Goal: Task Accomplishment & Management: Complete application form

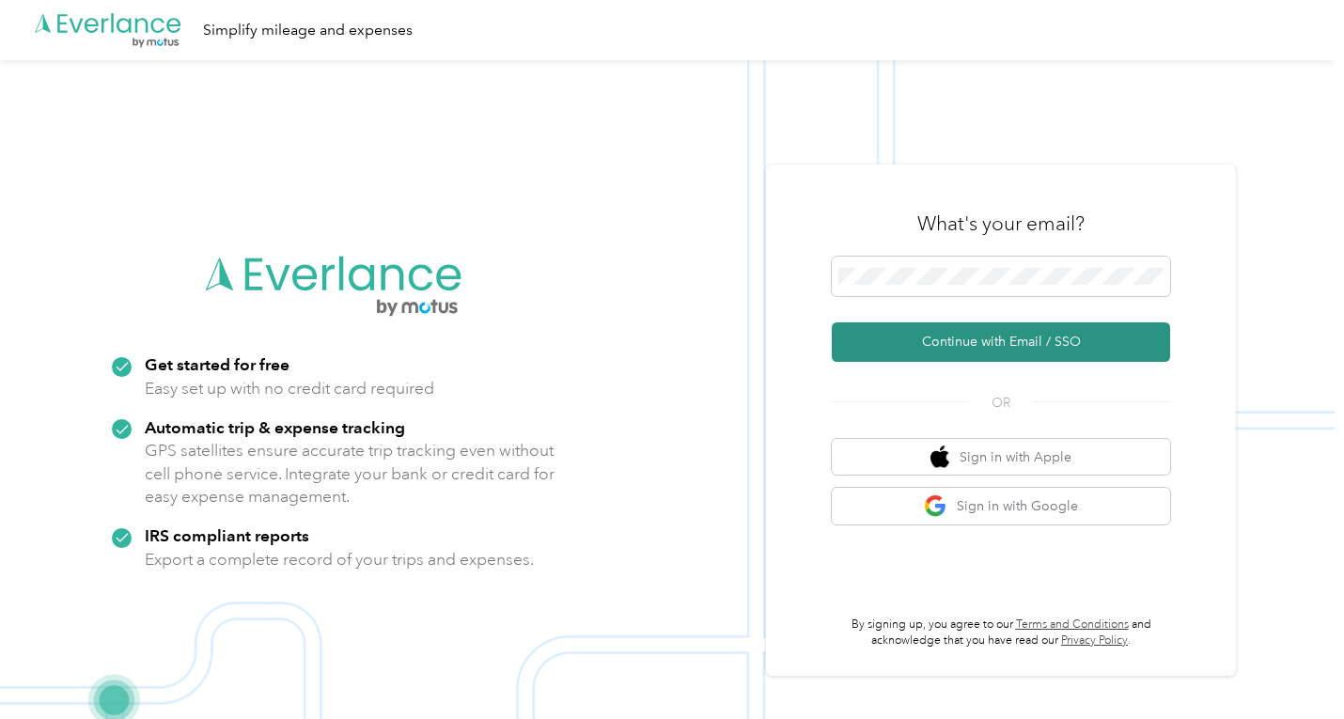
click at [963, 355] on button "Continue with Email / SSO" at bounding box center [1001, 341] width 338 height 39
click at [908, 333] on button "Continue with Email / SSO" at bounding box center [1001, 341] width 338 height 39
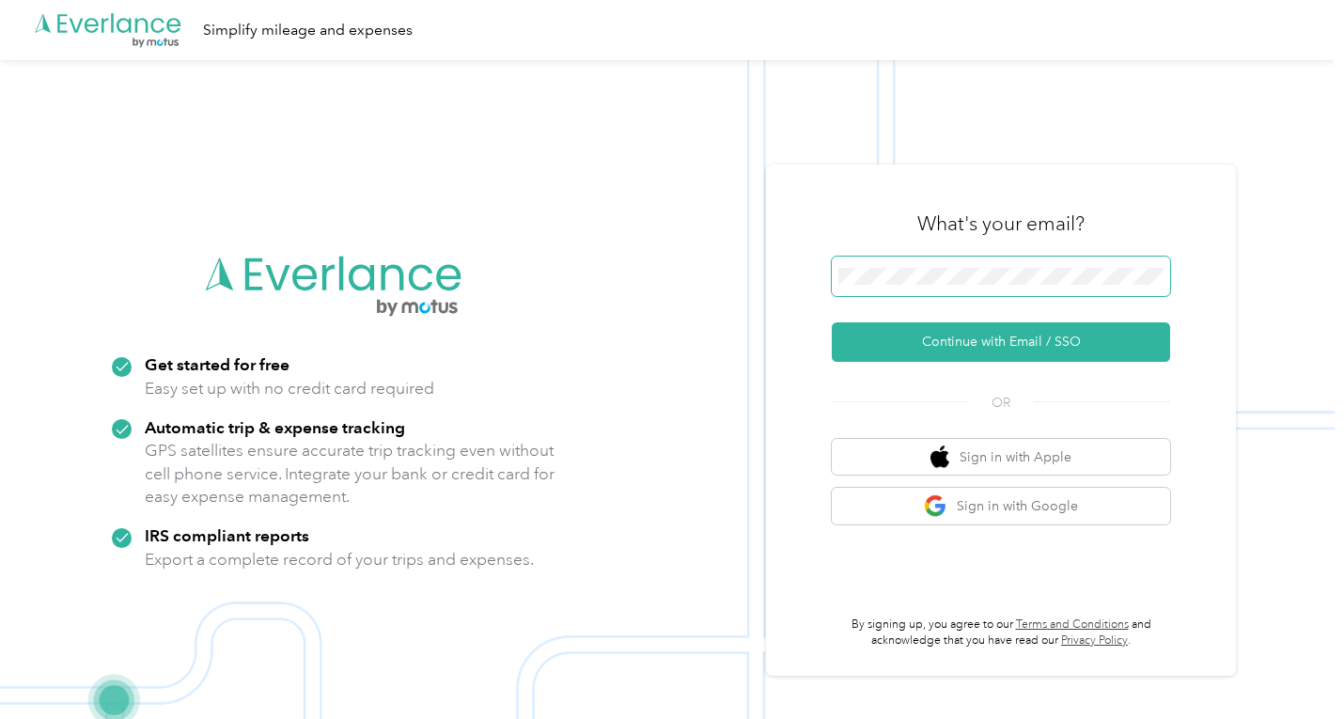
click at [931, 263] on span at bounding box center [1001, 276] width 338 height 39
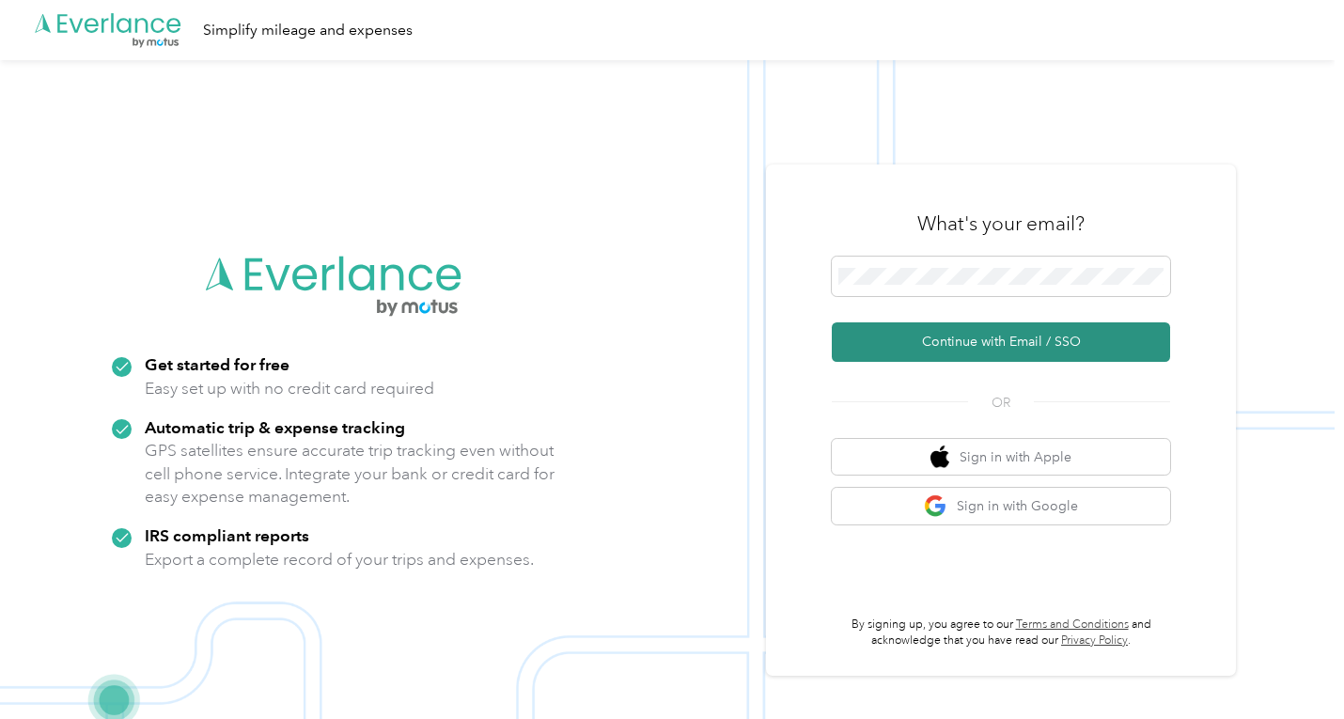
click at [994, 339] on button "Continue with Email / SSO" at bounding box center [1001, 341] width 338 height 39
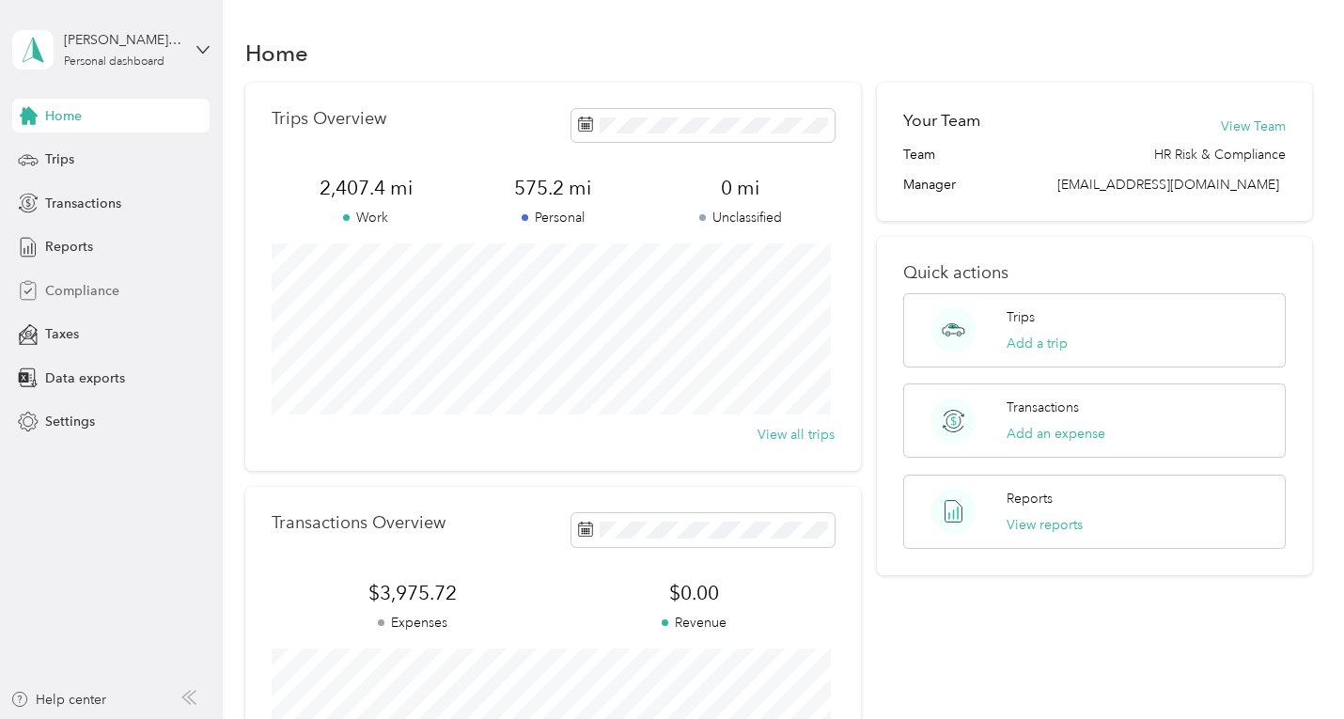
click at [56, 292] on span "Compliance" at bounding box center [82, 291] width 74 height 20
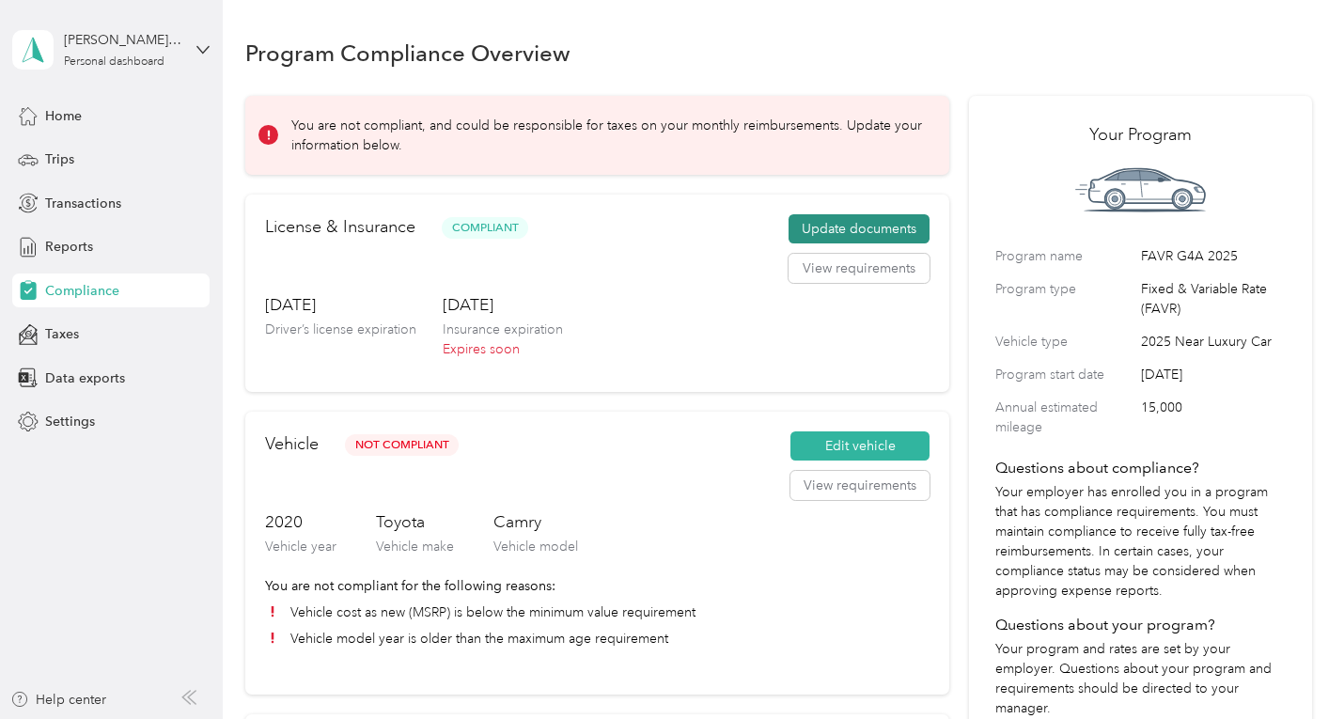
click at [834, 231] on button "Update documents" at bounding box center [858, 229] width 141 height 30
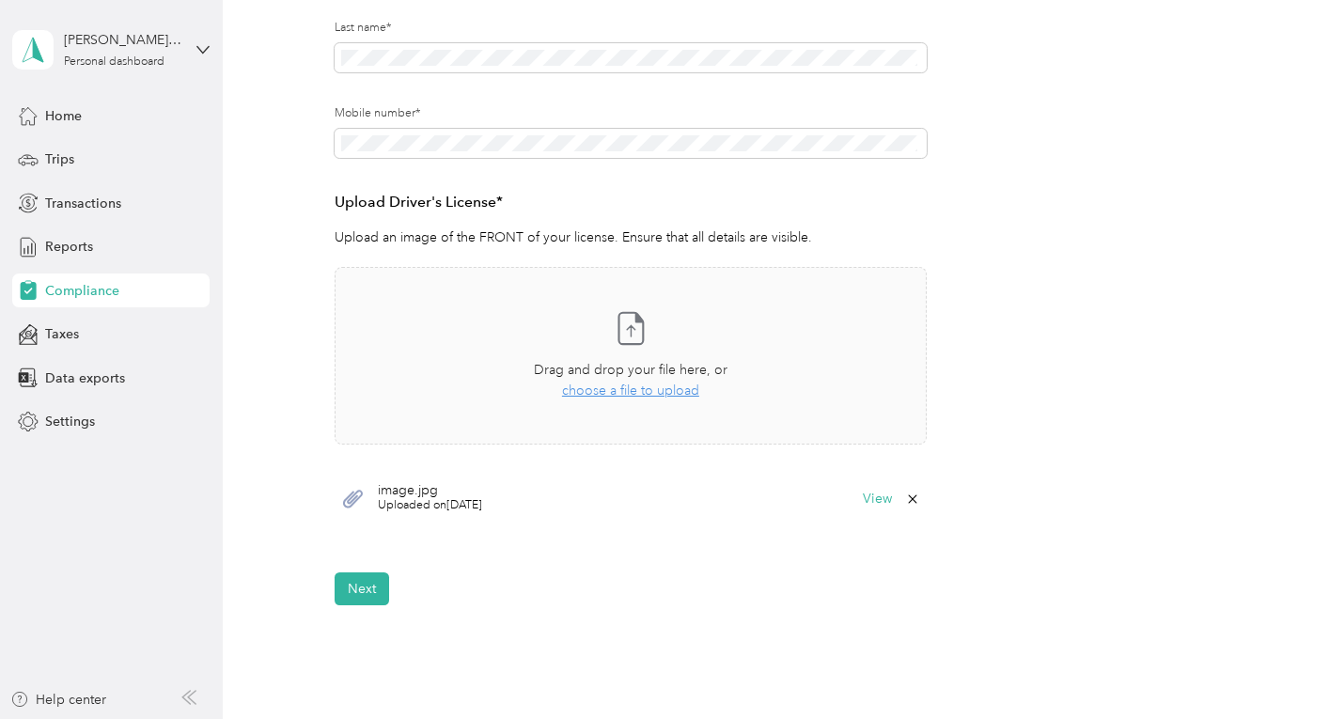
scroll to position [359, 0]
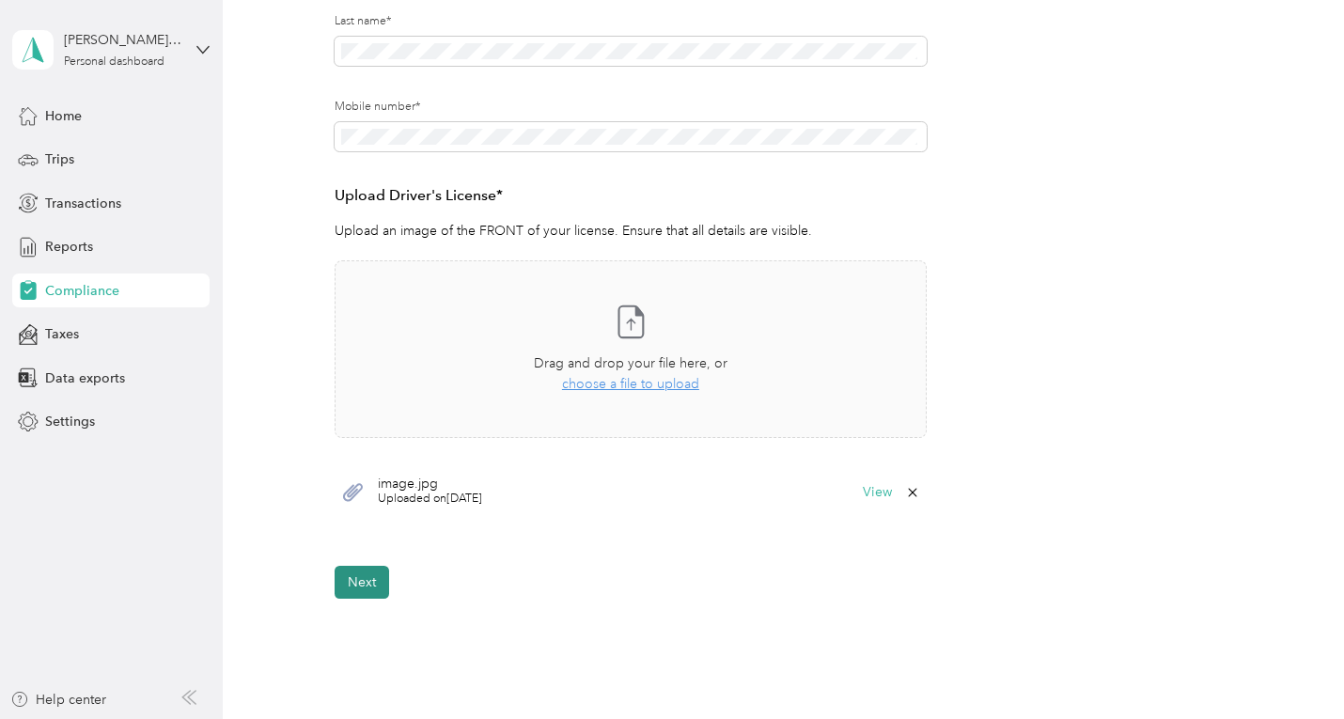
click at [358, 583] on button "Next" at bounding box center [361, 582] width 54 height 33
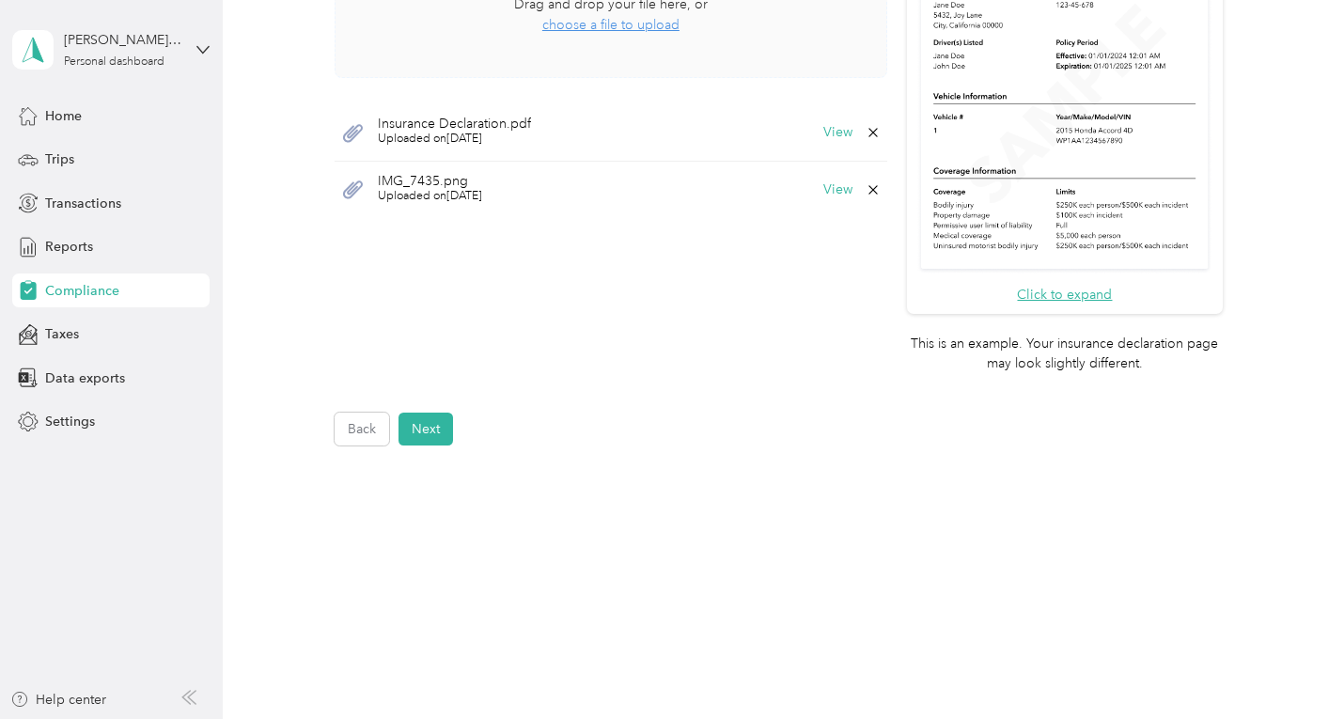
scroll to position [674, 0]
click at [426, 428] on button "Next" at bounding box center [425, 428] width 54 height 33
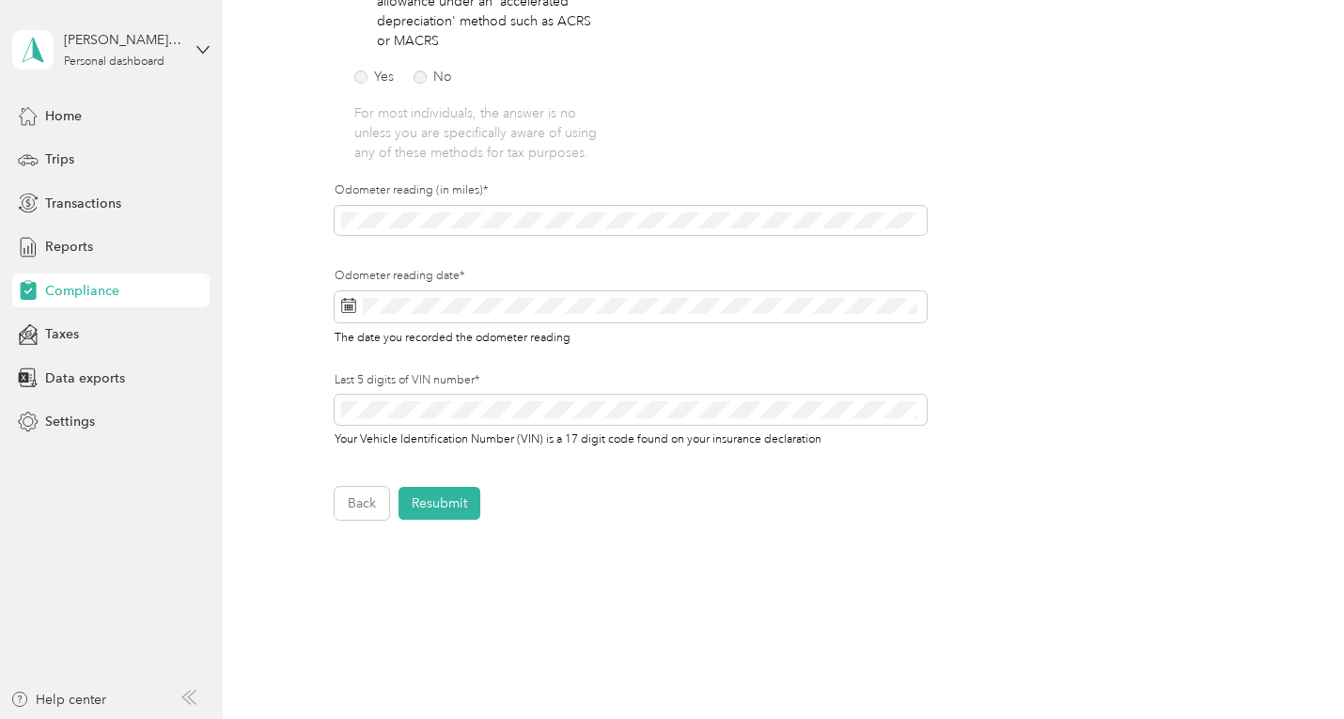
scroll to position [487, 0]
click at [349, 311] on icon at bounding box center [348, 304] width 15 height 15
click at [352, 301] on icon at bounding box center [348, 304] width 15 height 15
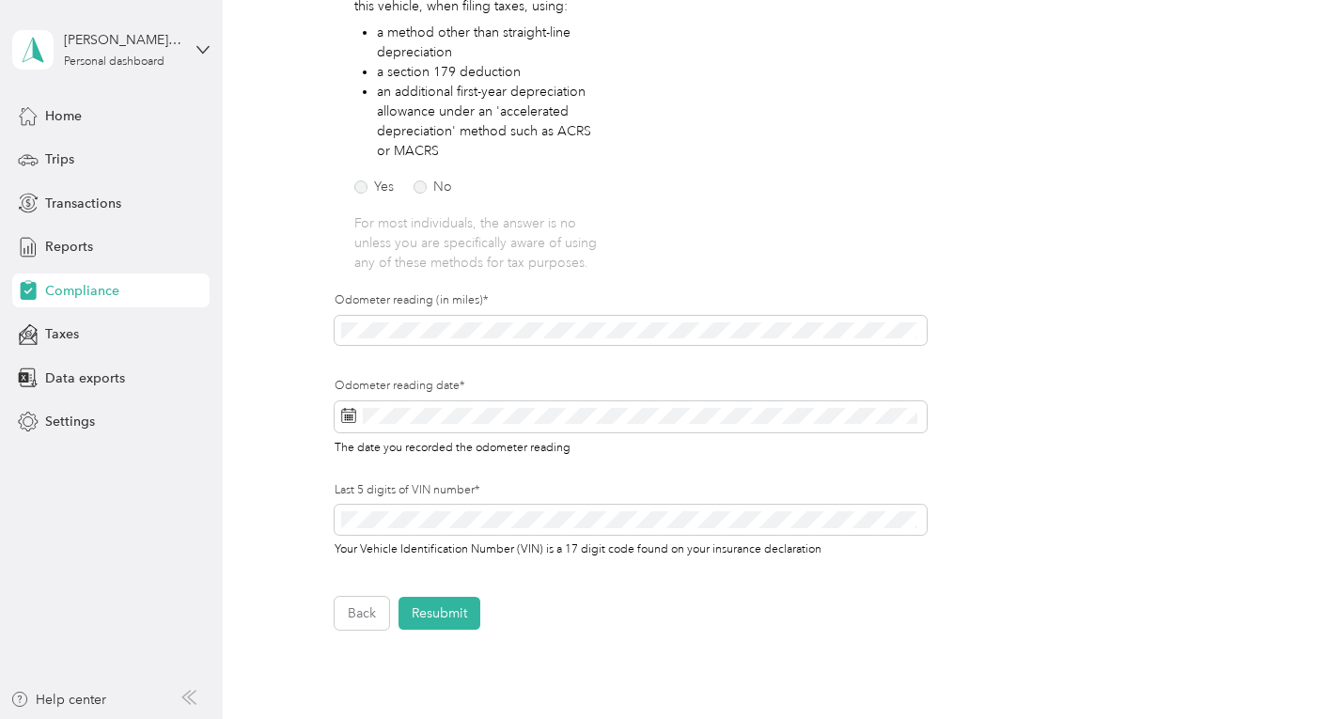
scroll to position [410, 0]
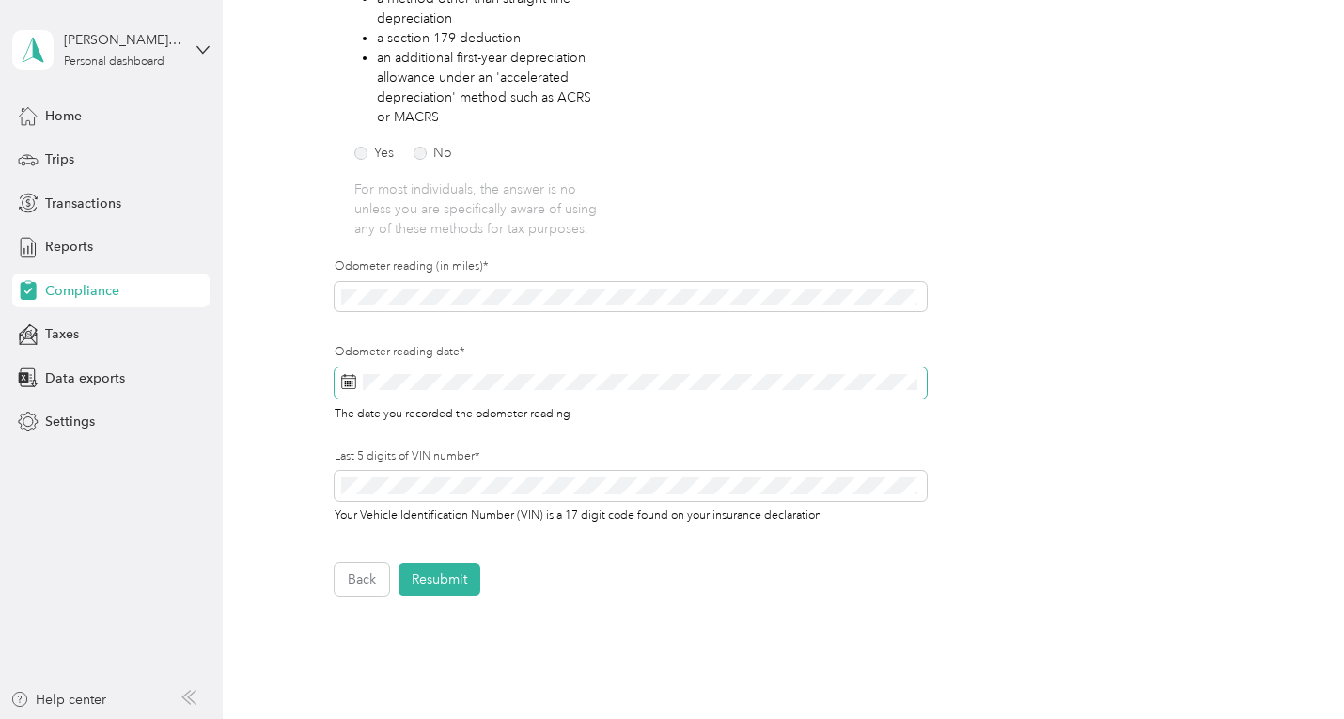
click at [354, 374] on icon at bounding box center [348, 381] width 15 height 15
click at [296, 301] on div "Employee details & driver’s license License Insurance declaration Insurance Veh…" at bounding box center [778, 185] width 1066 height 822
click at [285, 378] on div "Employee details & driver’s license License Insurance declaration Insurance Veh…" at bounding box center [778, 185] width 1066 height 822
click at [351, 380] on icon at bounding box center [348, 381] width 15 height 15
click at [352, 385] on icon at bounding box center [348, 381] width 15 height 15
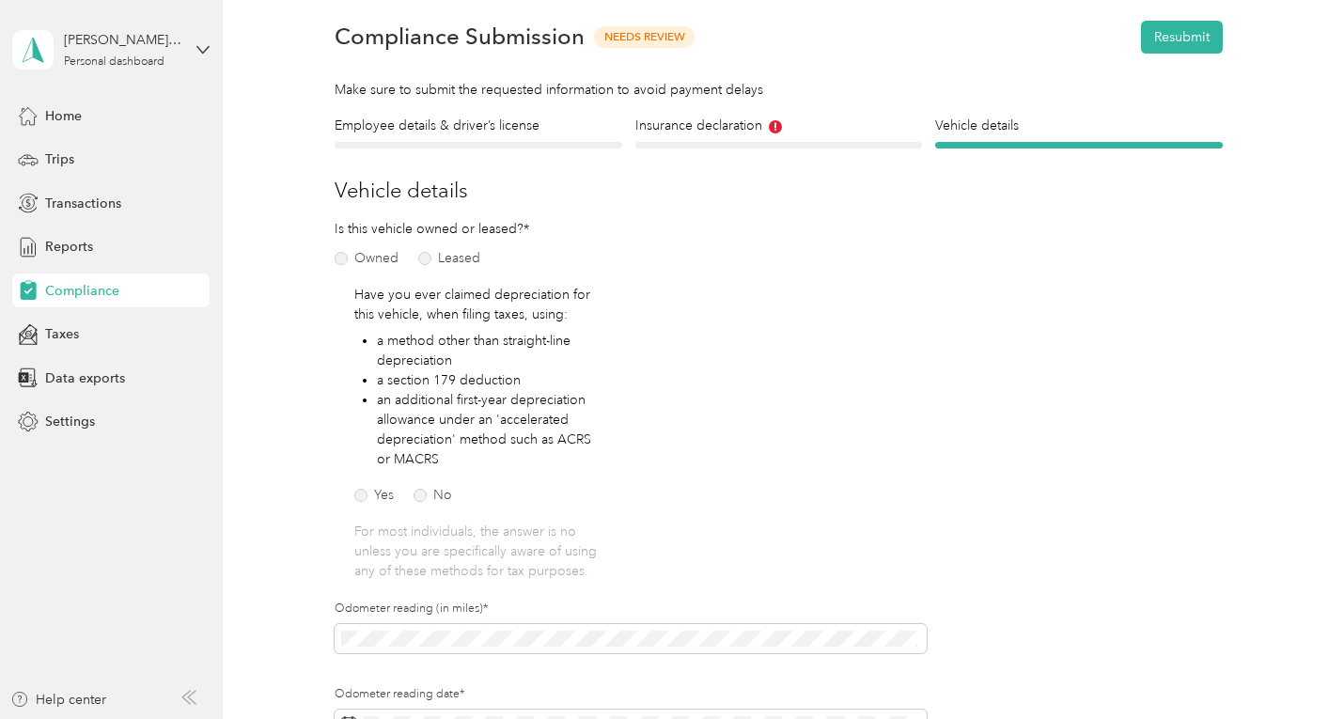
scroll to position [69, 0]
click at [747, 127] on h4 "Insurance declaration" at bounding box center [779, 125] width 288 height 20
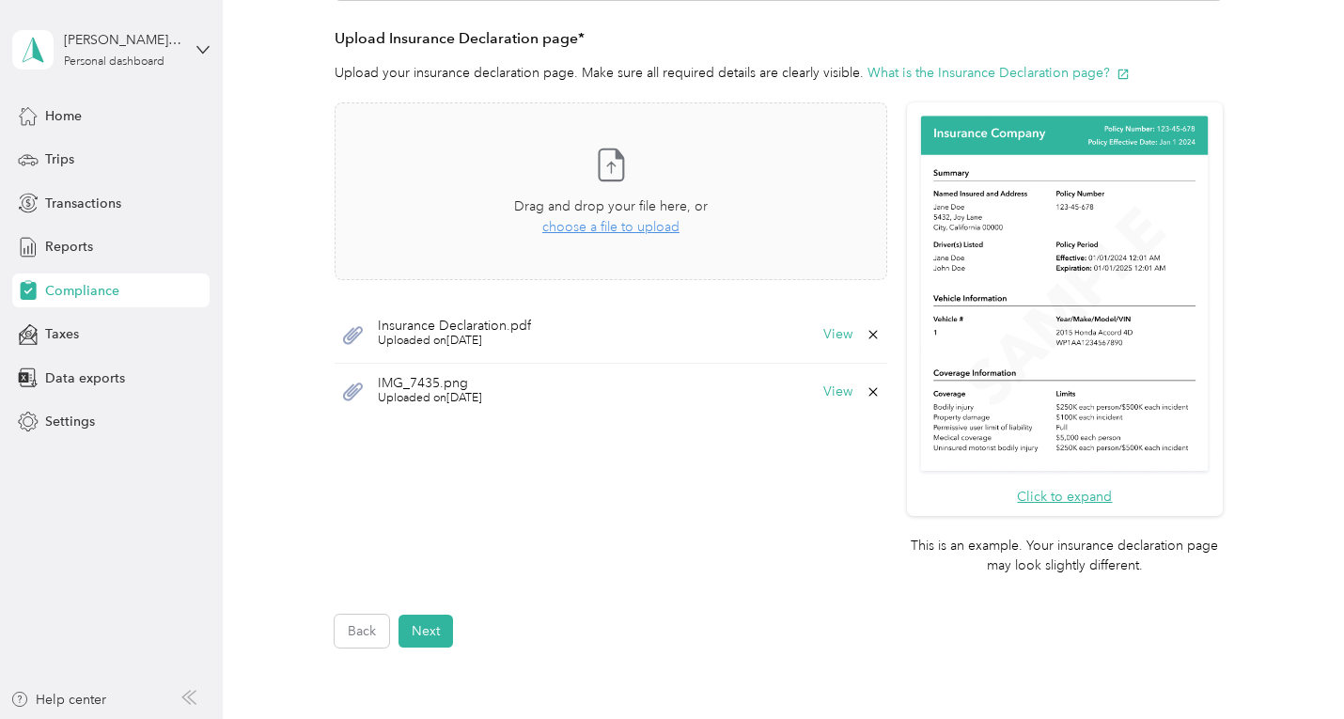
scroll to position [674, 0]
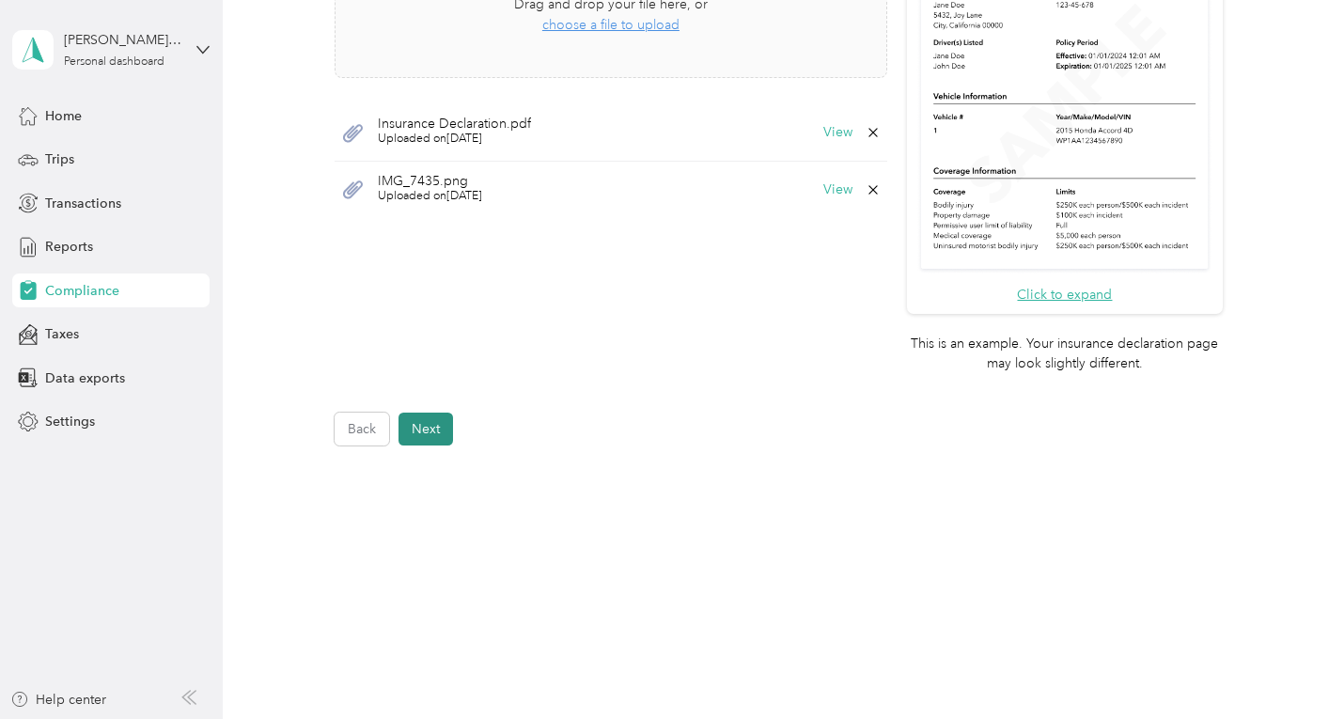
click at [422, 428] on button "Next" at bounding box center [425, 428] width 54 height 33
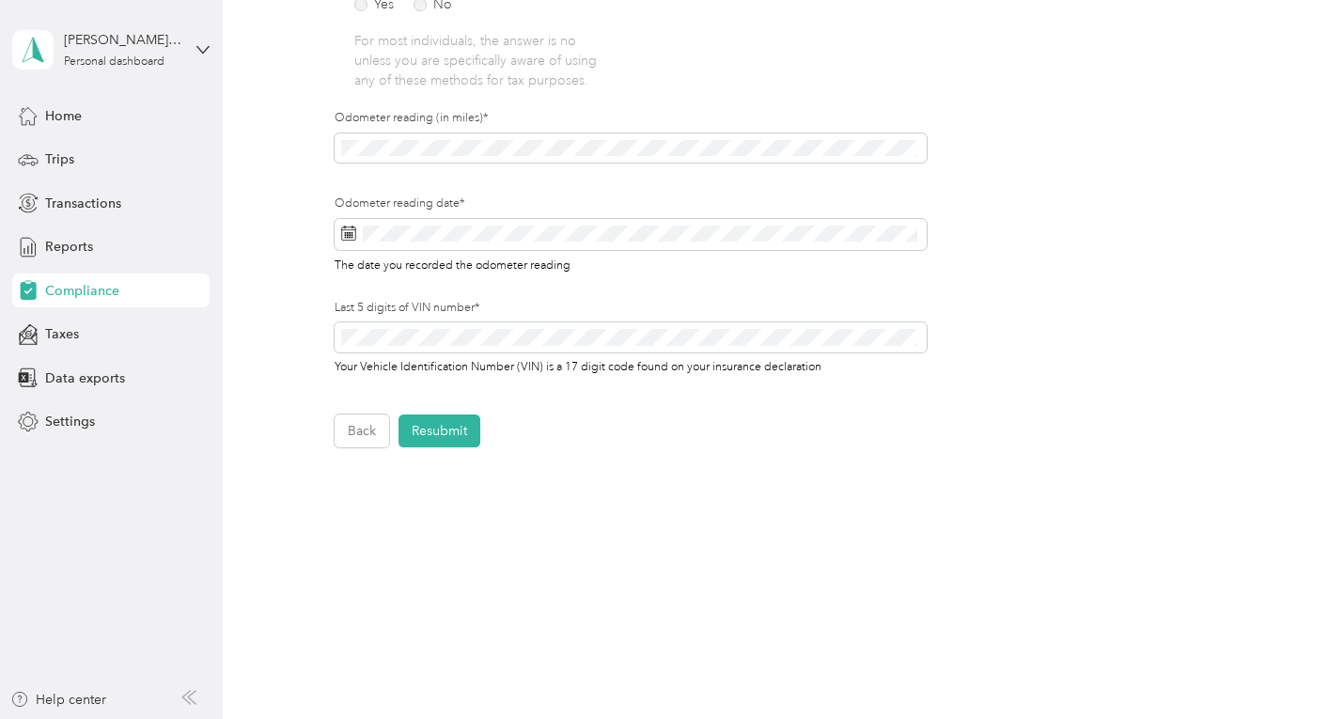
scroll to position [559, 0]
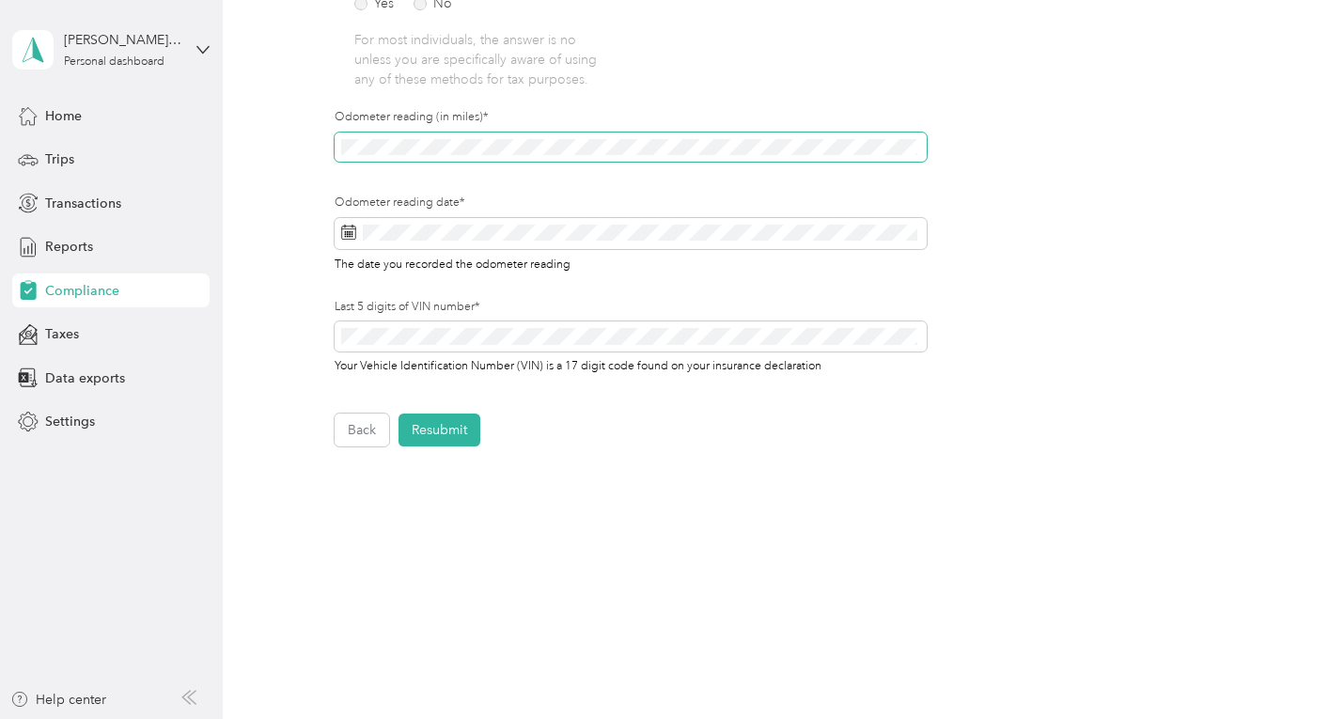
click at [266, 145] on div "Employee details & driver’s license License Insurance declaration Insurance Veh…" at bounding box center [778, 35] width 1066 height 822
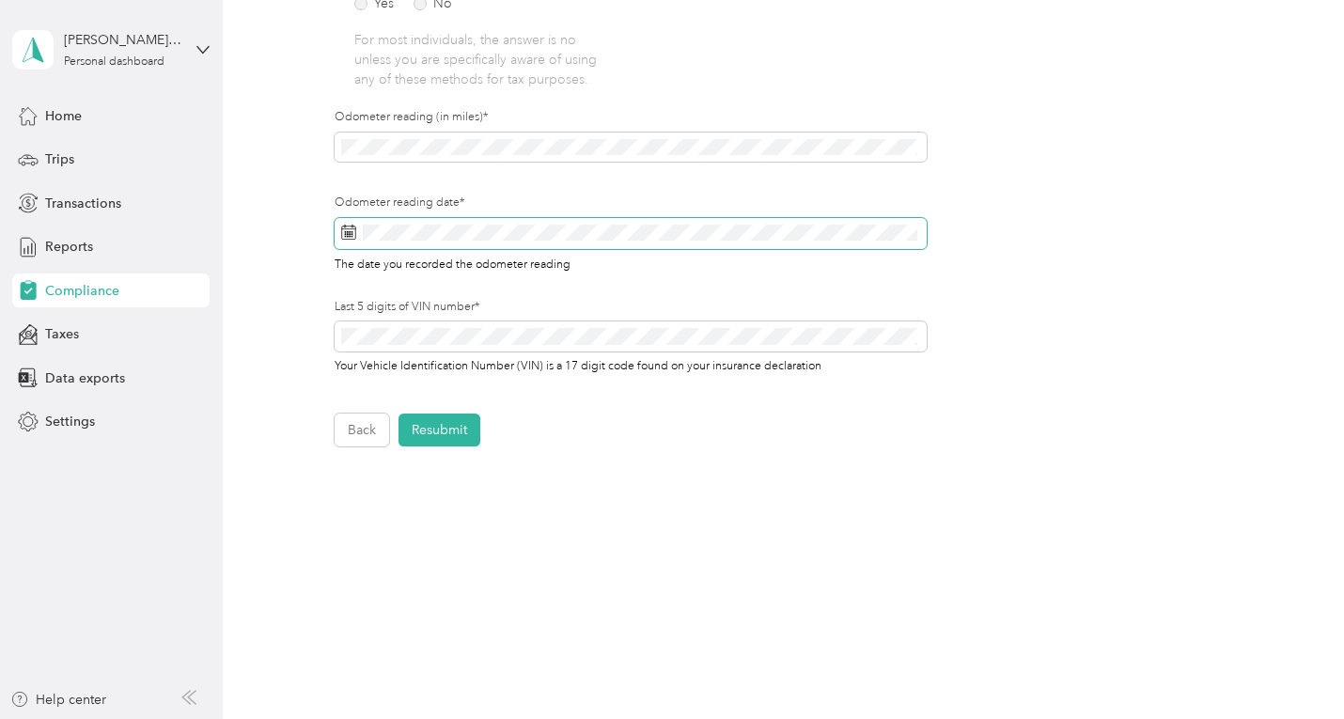
click at [442, 242] on span at bounding box center [630, 234] width 592 height 32
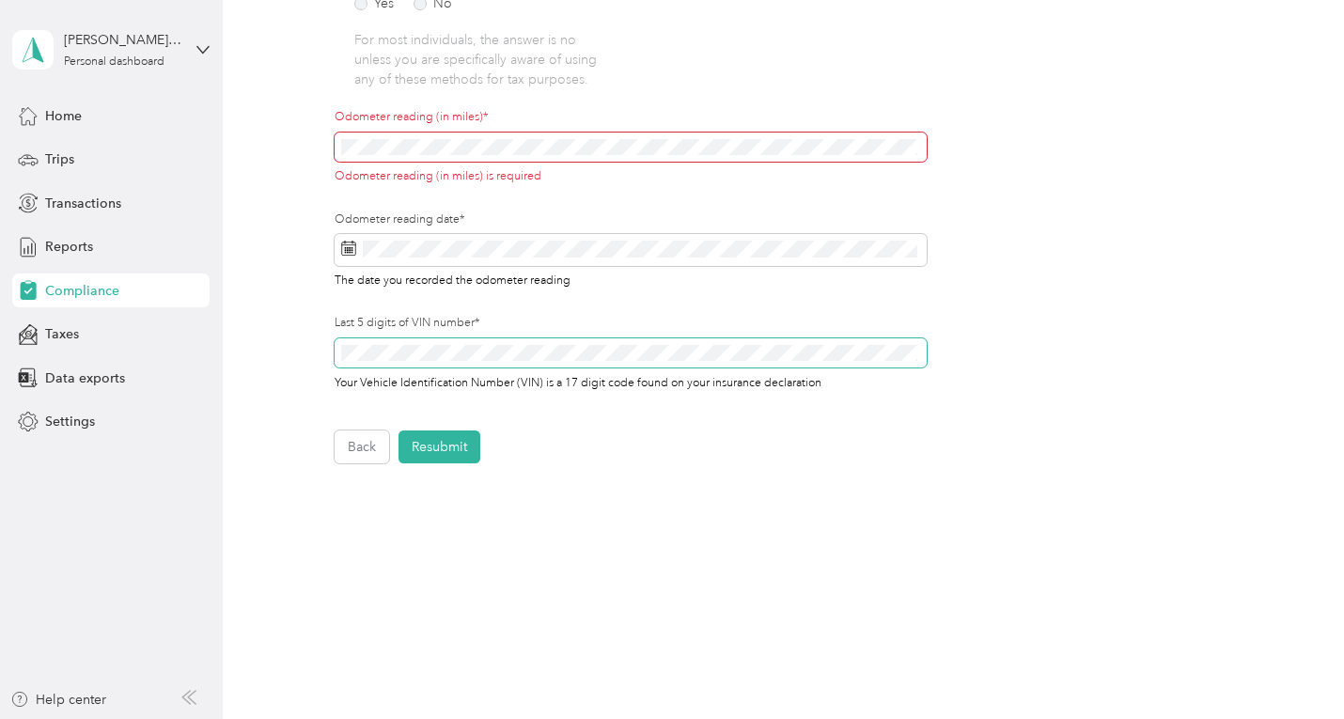
click at [394, 366] on span at bounding box center [630, 353] width 592 height 30
click at [358, 246] on span at bounding box center [630, 250] width 592 height 32
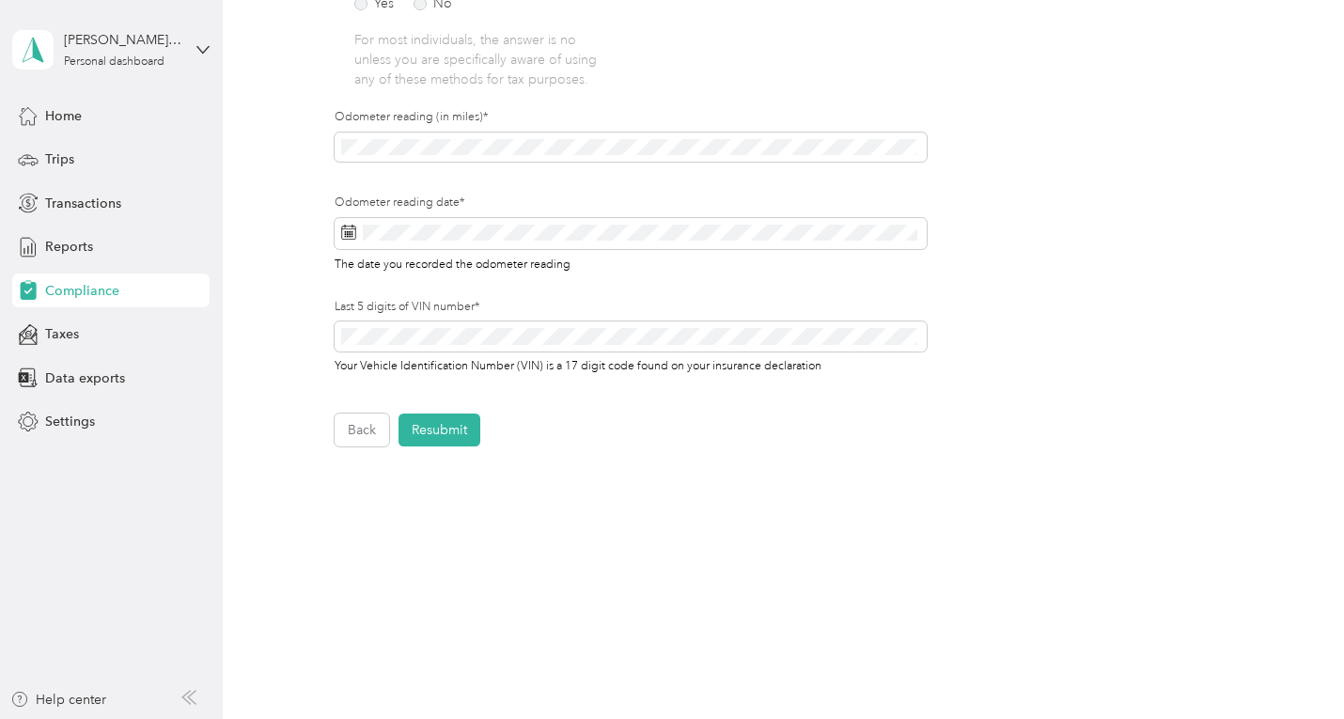
click at [744, 569] on div "Back Home Compliance overview Compliance submission Compliance Submission Needs…" at bounding box center [779, 34] width 1112 height 1187
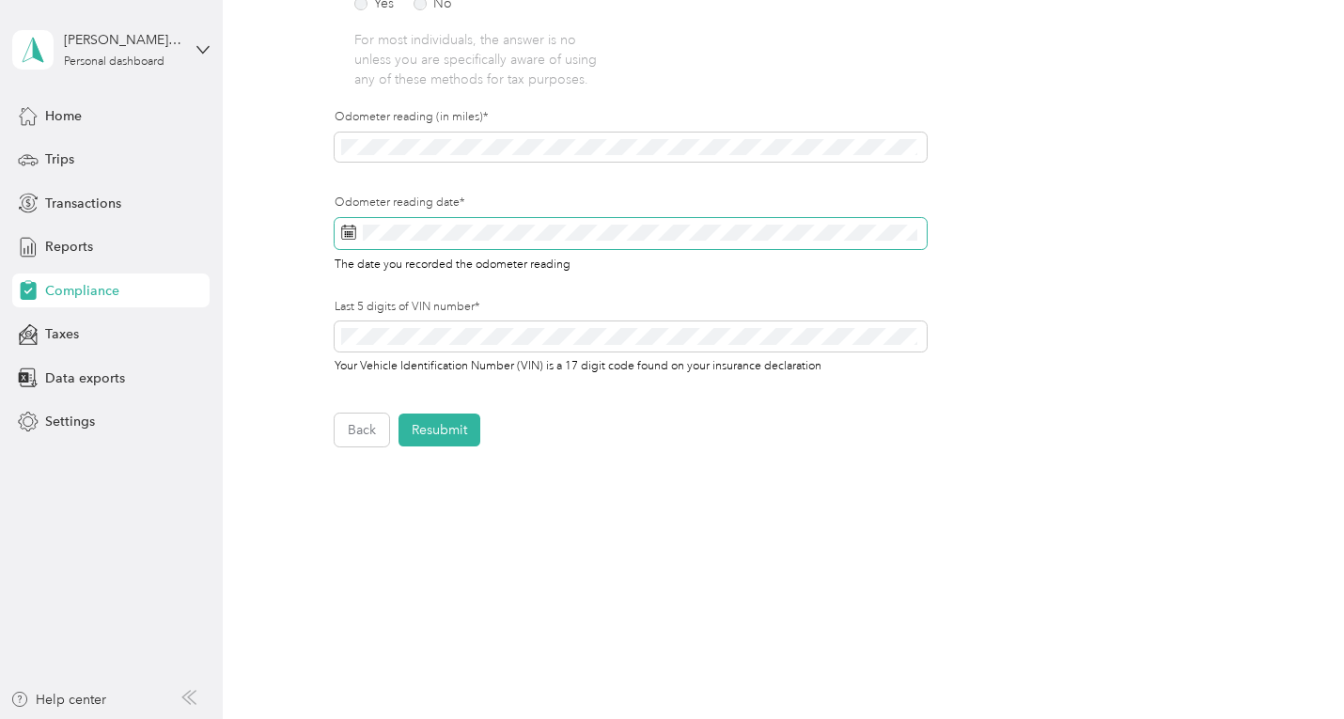
click at [346, 237] on icon at bounding box center [348, 232] width 15 height 15
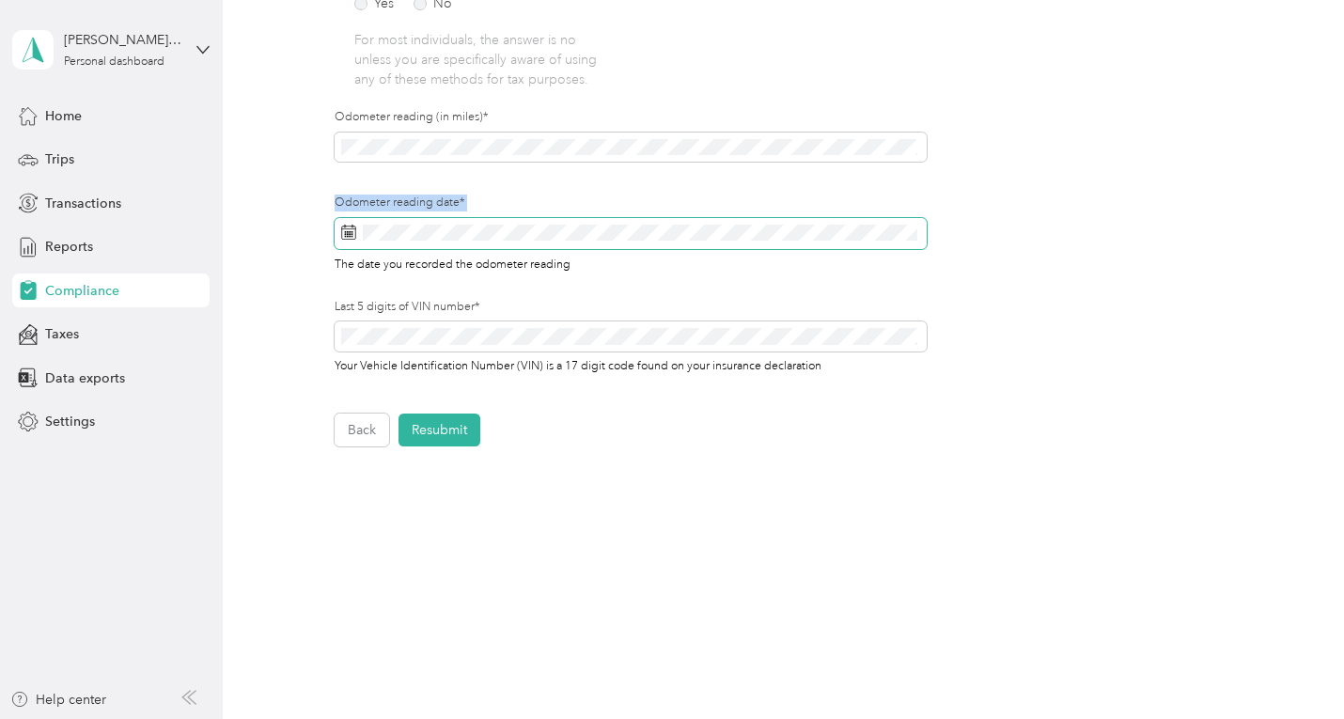
click at [346, 237] on icon at bounding box center [348, 232] width 15 height 15
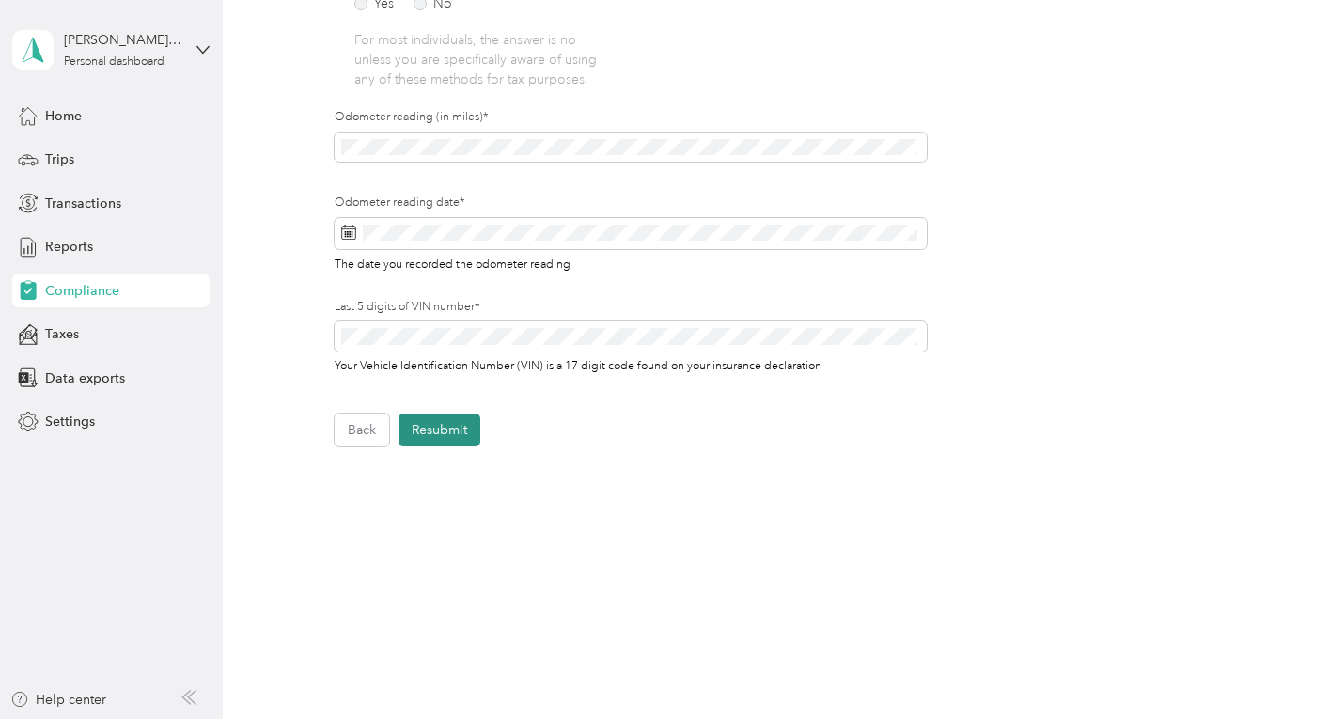
click at [422, 433] on button "Resubmit" at bounding box center [439, 429] width 82 height 33
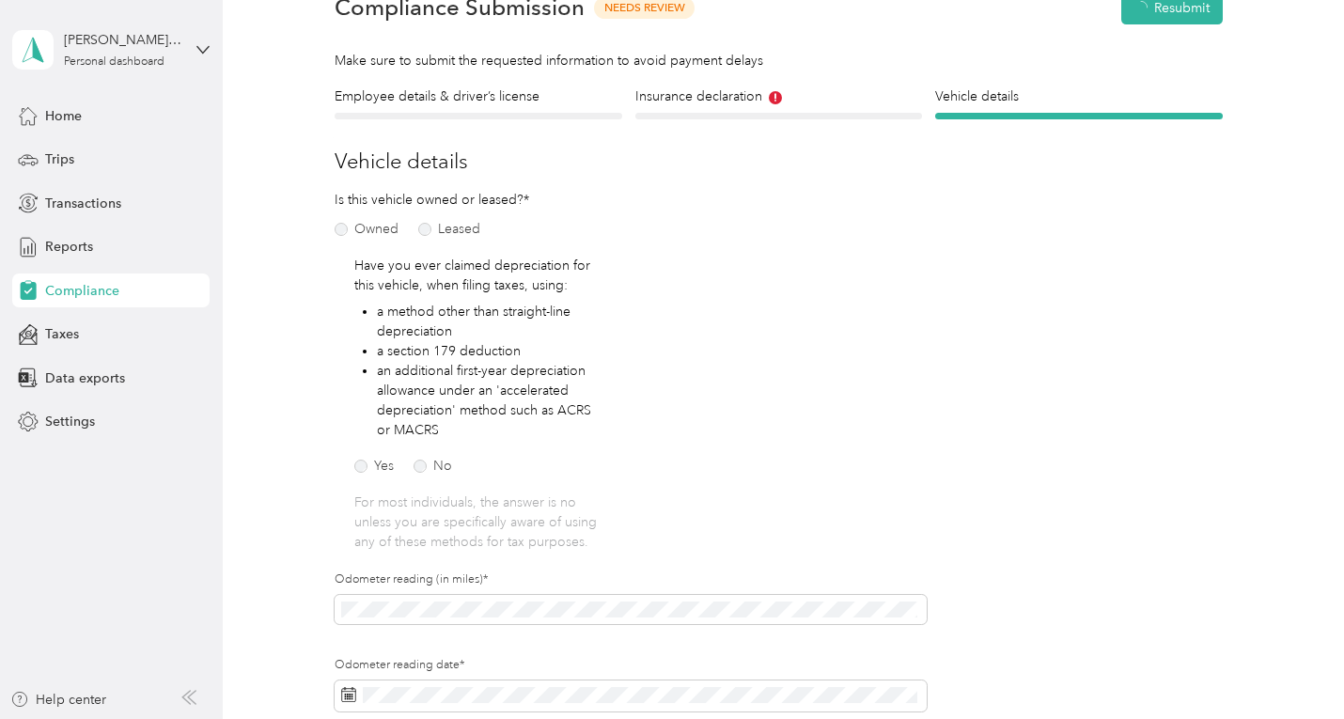
scroll to position [23, 0]
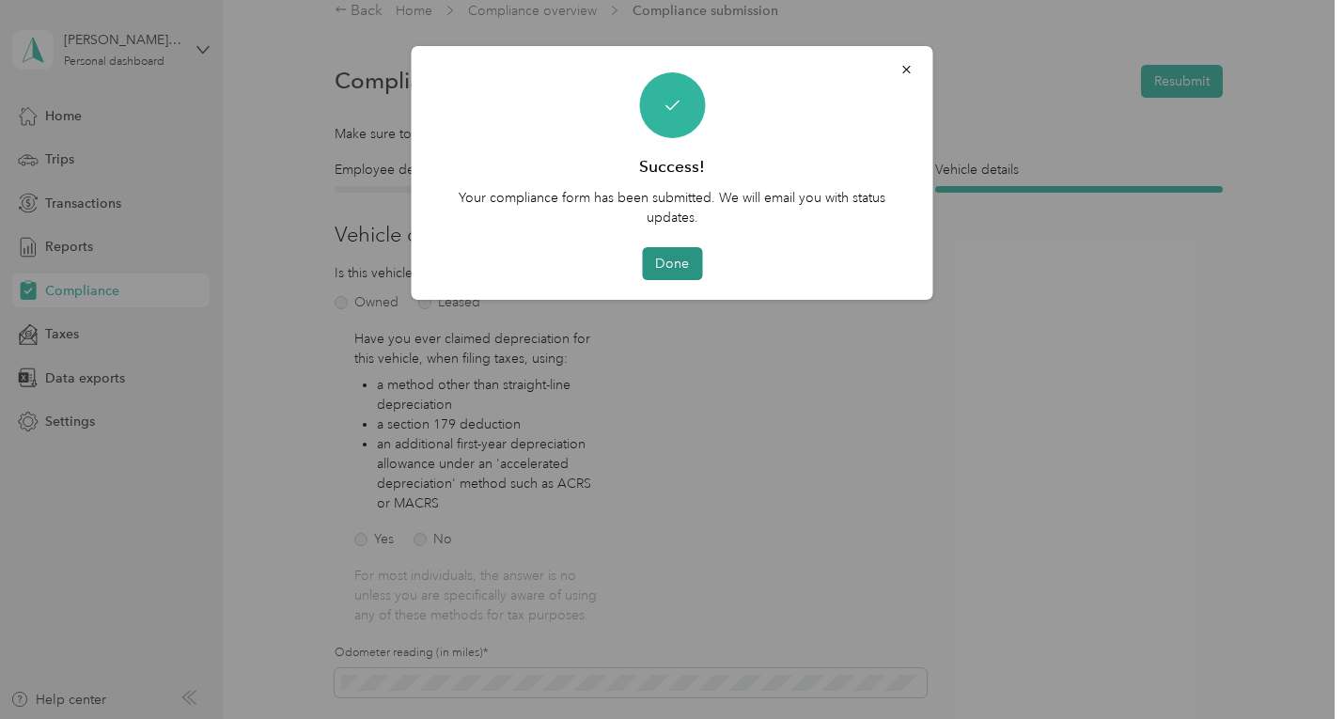
click at [680, 263] on button "Done" at bounding box center [672, 263] width 60 height 33
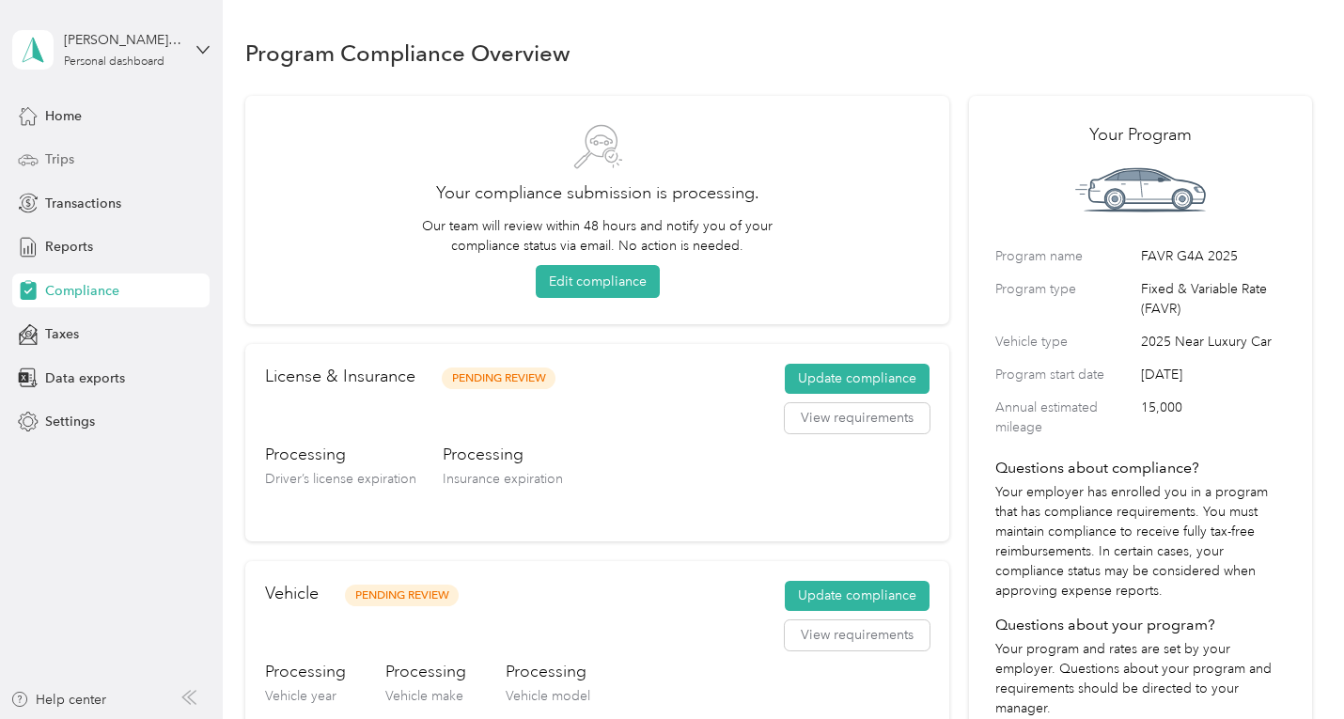
click at [75, 161] on div "Trips" at bounding box center [110, 160] width 197 height 34
